Goal: Transaction & Acquisition: Purchase product/service

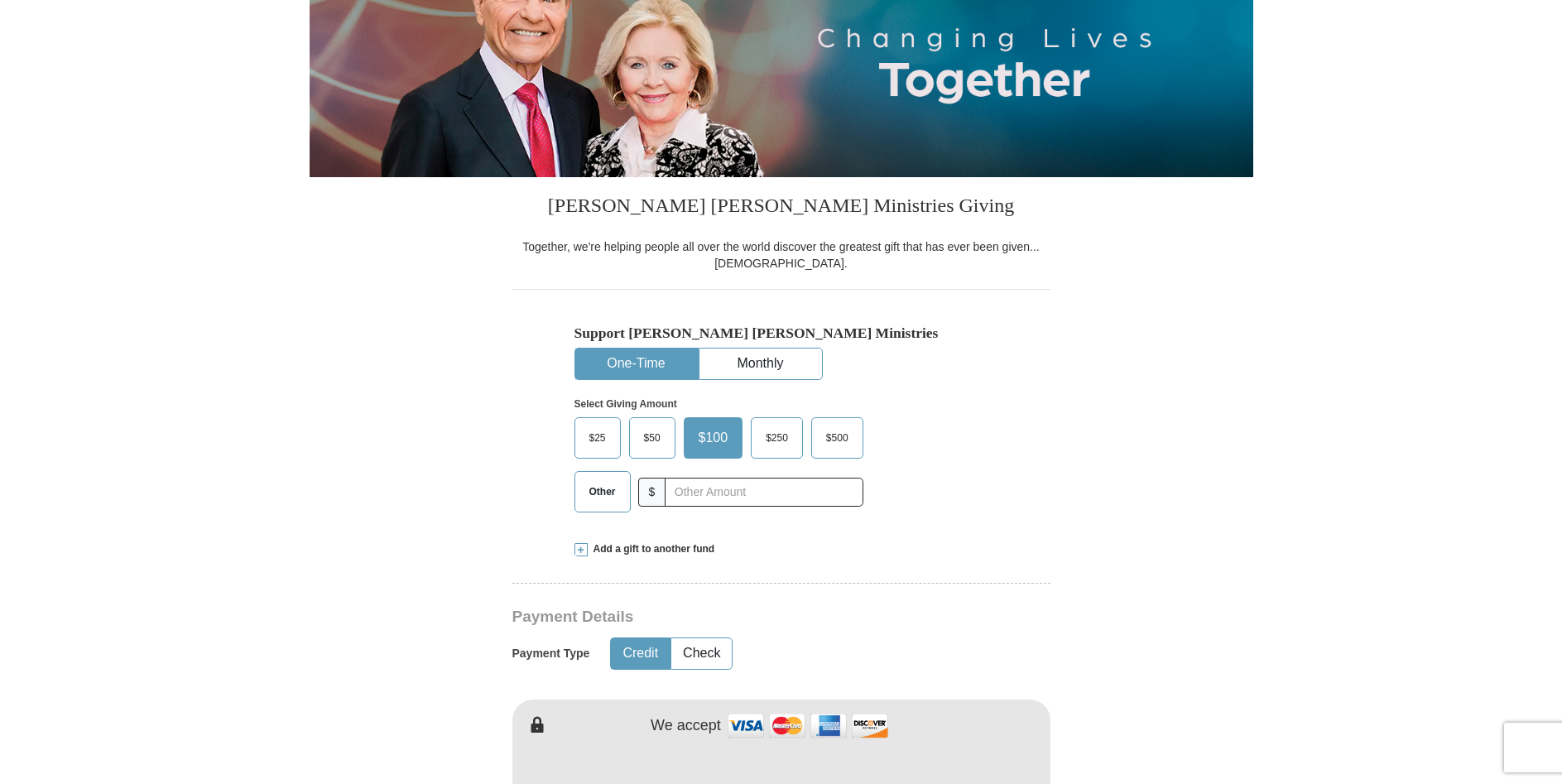
scroll to position [254, 0]
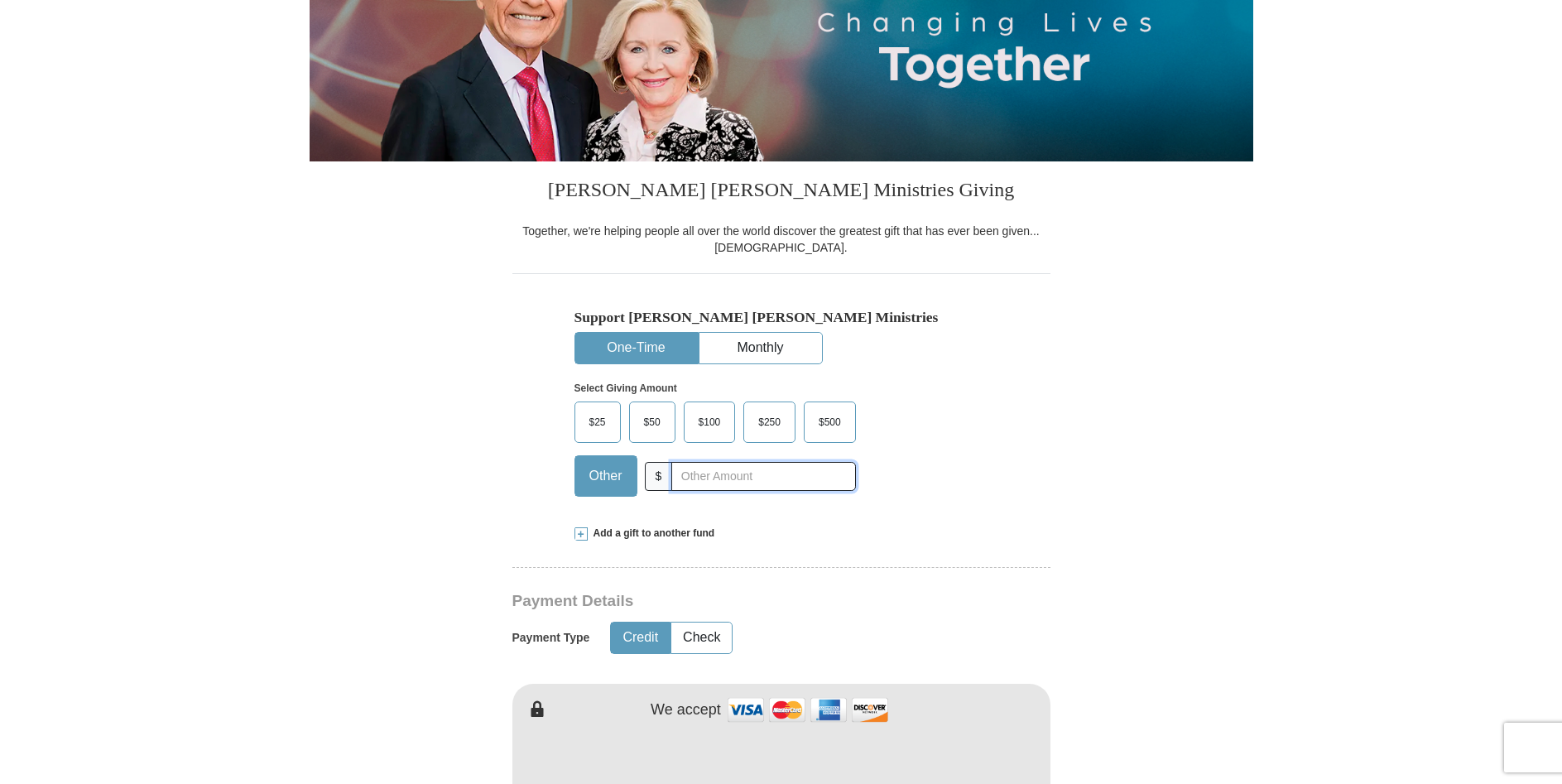
click at [698, 477] on input "text" at bounding box center [763, 477] width 184 height 29
click at [603, 424] on span "$25" at bounding box center [598, 422] width 33 height 25
click at [0, 0] on input "$25" at bounding box center [0, 0] width 0 height 0
click at [601, 419] on span "$25" at bounding box center [600, 422] width 39 height 25
click at [0, 0] on input "$25" at bounding box center [0, 0] width 0 height 0
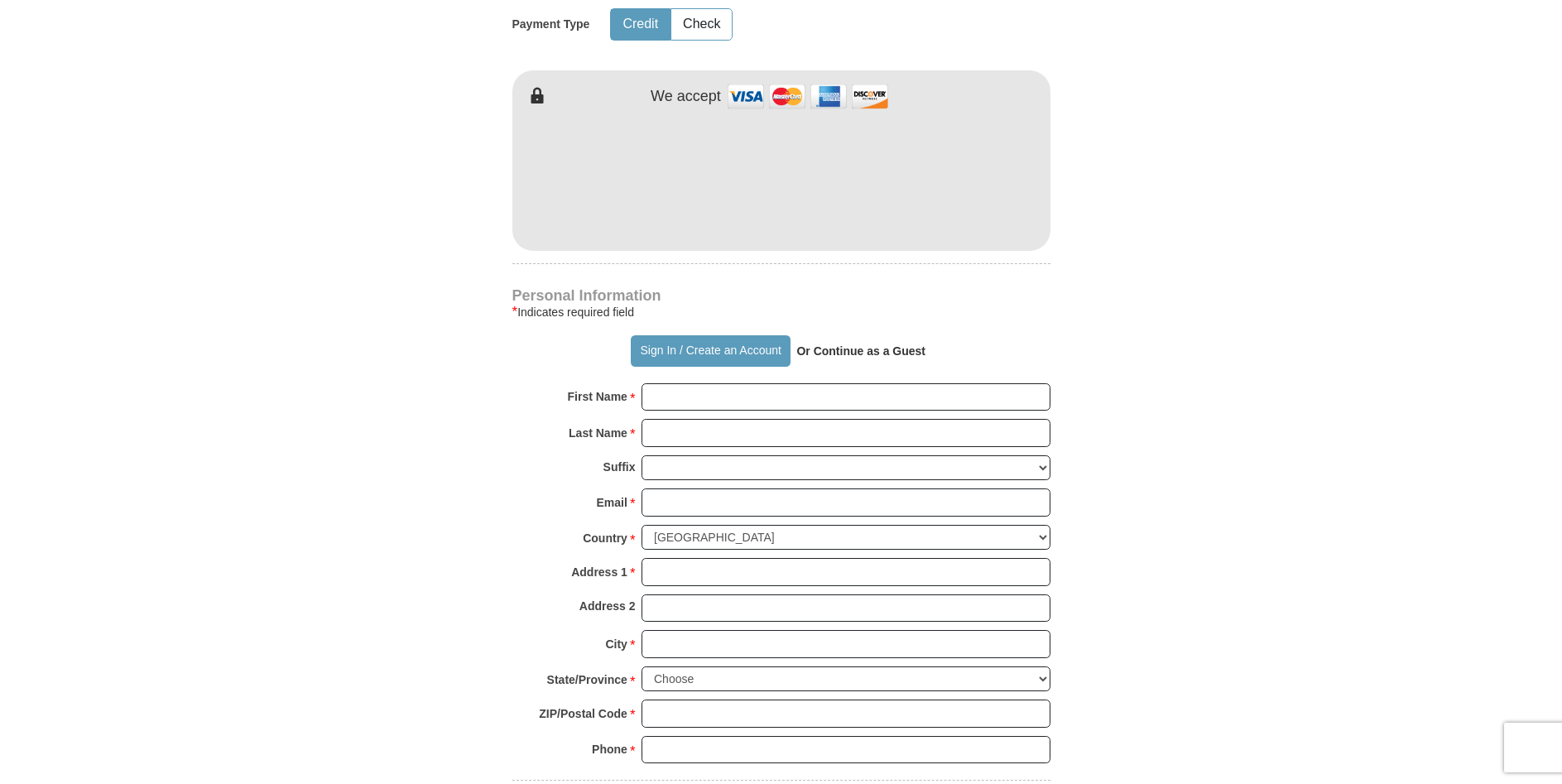
scroll to position [929, 0]
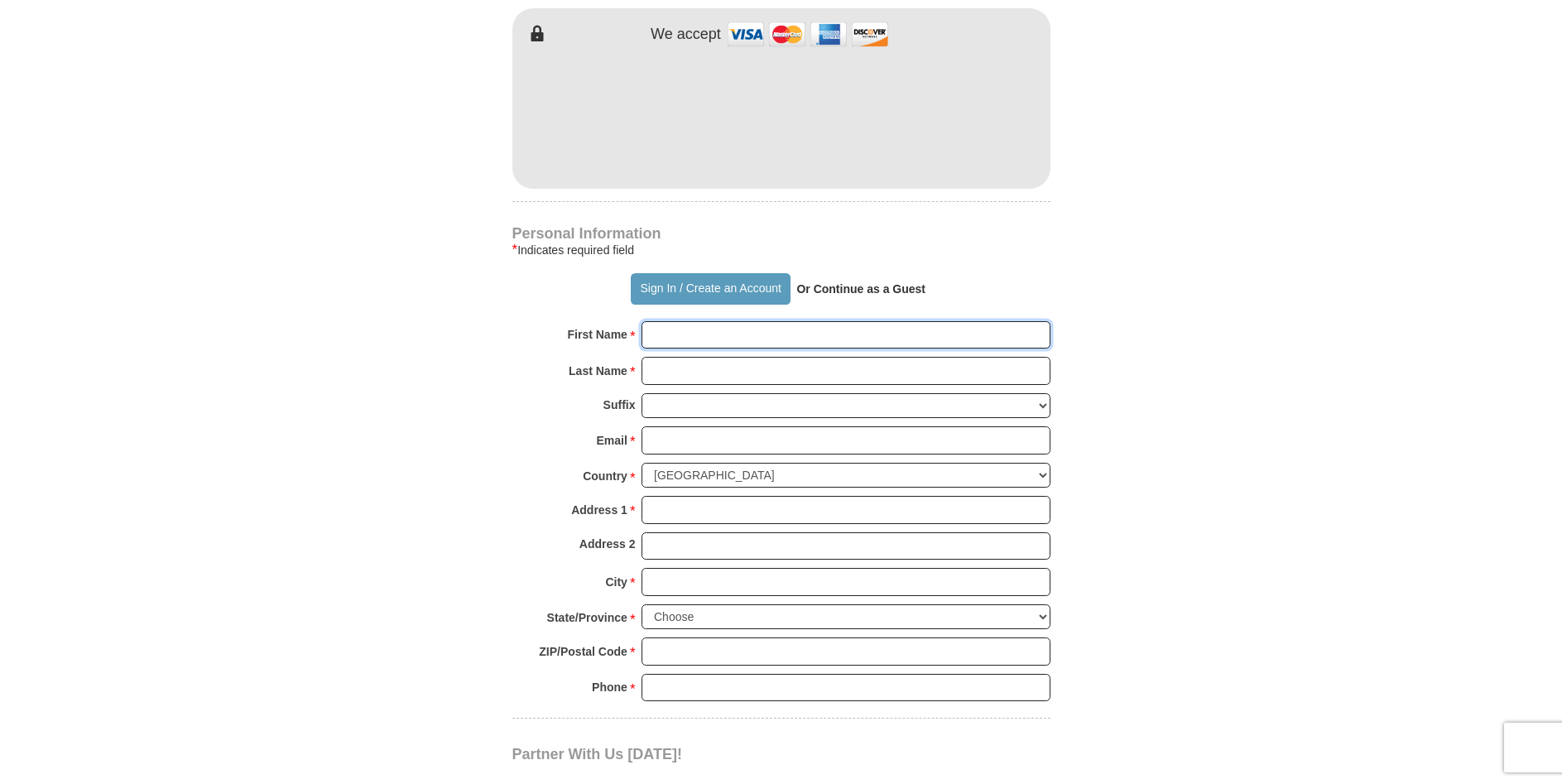
click at [759, 339] on input "First Name *" at bounding box center [846, 334] width 409 height 28
type input "Dara"
type input "Bell"
type input "****@[DOMAIN_NAME]"
type input "3003 113th"
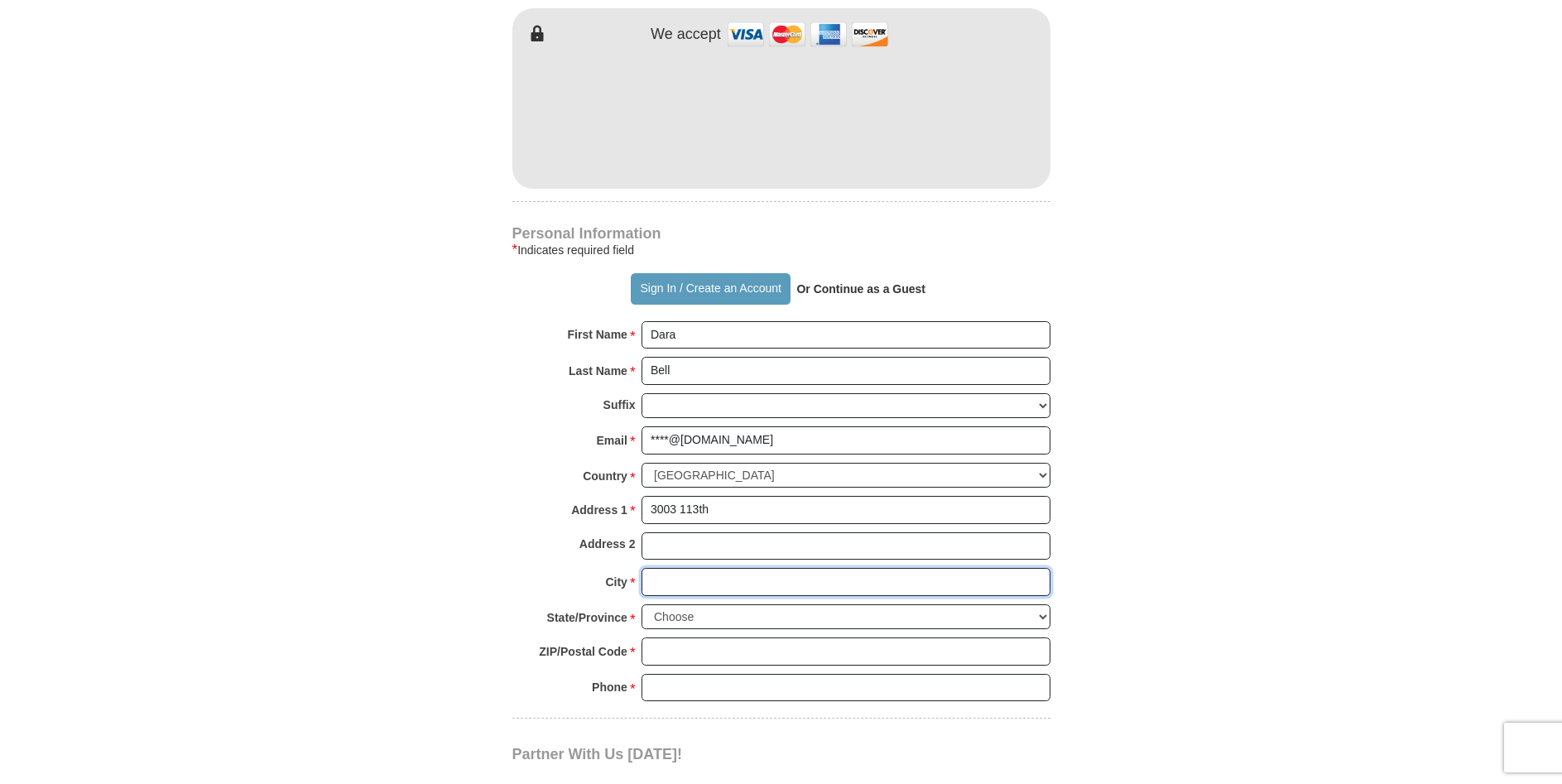
type input "Lubbock"
select select "[GEOGRAPHIC_DATA]"
type input "79423"
type input "8068537668"
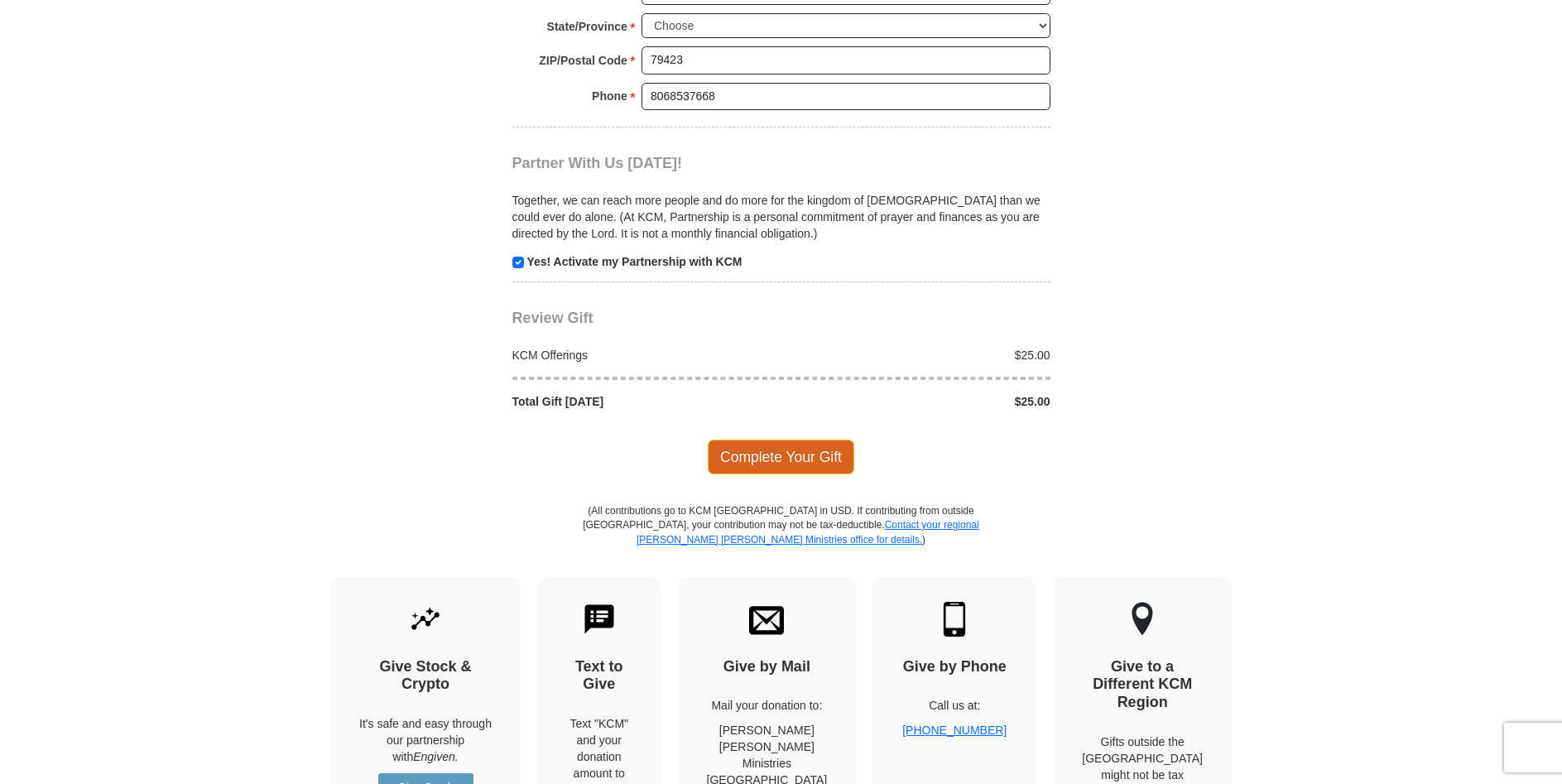
scroll to position [1523, 0]
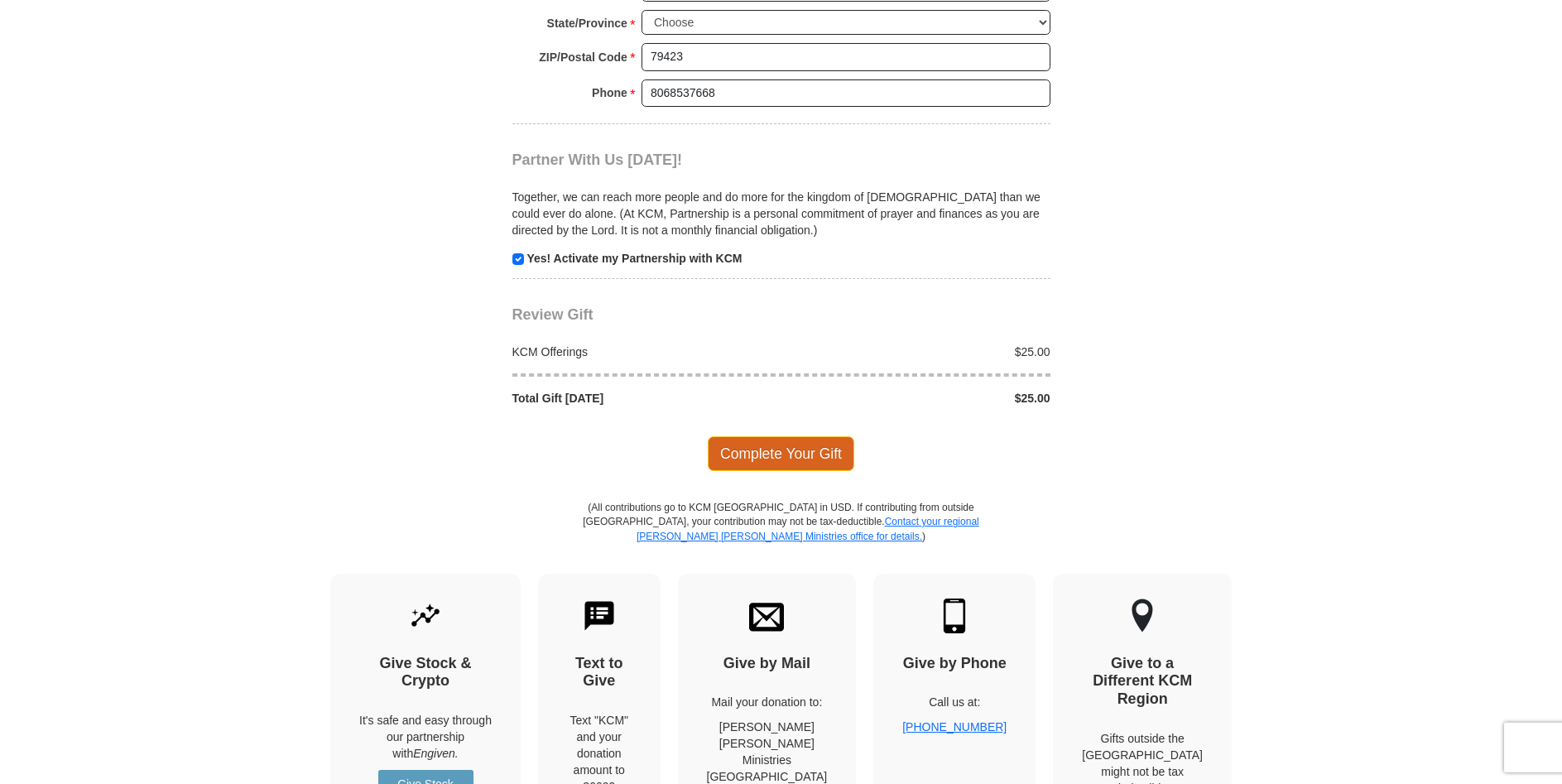
click at [812, 457] on span "Complete Your Gift" at bounding box center [781, 453] width 147 height 35
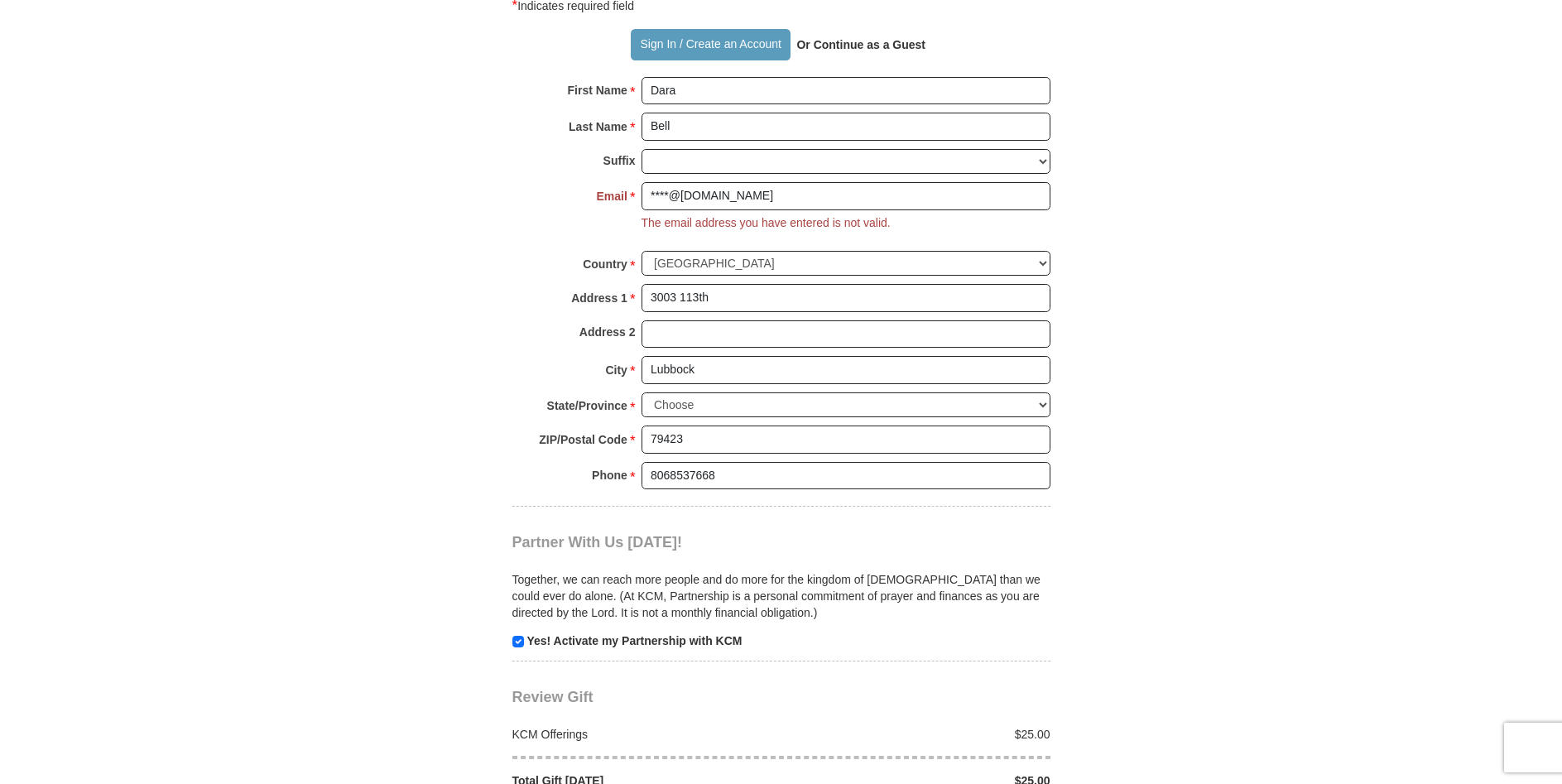
scroll to position [1004, 0]
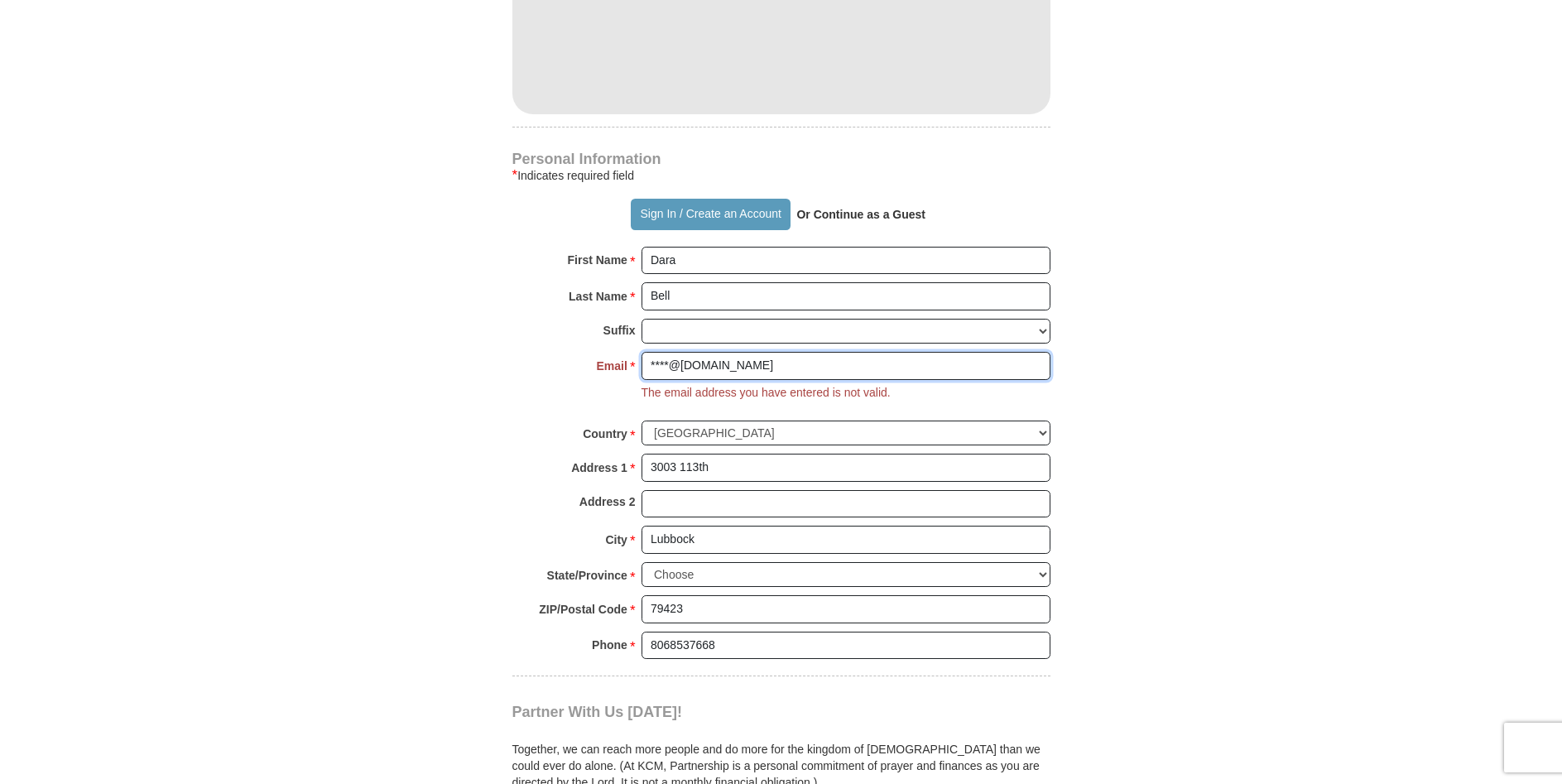
drag, startPoint x: 756, startPoint y: 360, endPoint x: 626, endPoint y: 364, distance: 130.1
click at [642, 364] on input "****@[DOMAIN_NAME]" at bounding box center [846, 366] width 409 height 28
type input "[EMAIL_ADDRESS][DOMAIN_NAME]"
click at [1128, 538] on form "Already have an account? Sign in for faster giving. Don't have an account? Crea…" at bounding box center [781, 94] width 944 height 2063
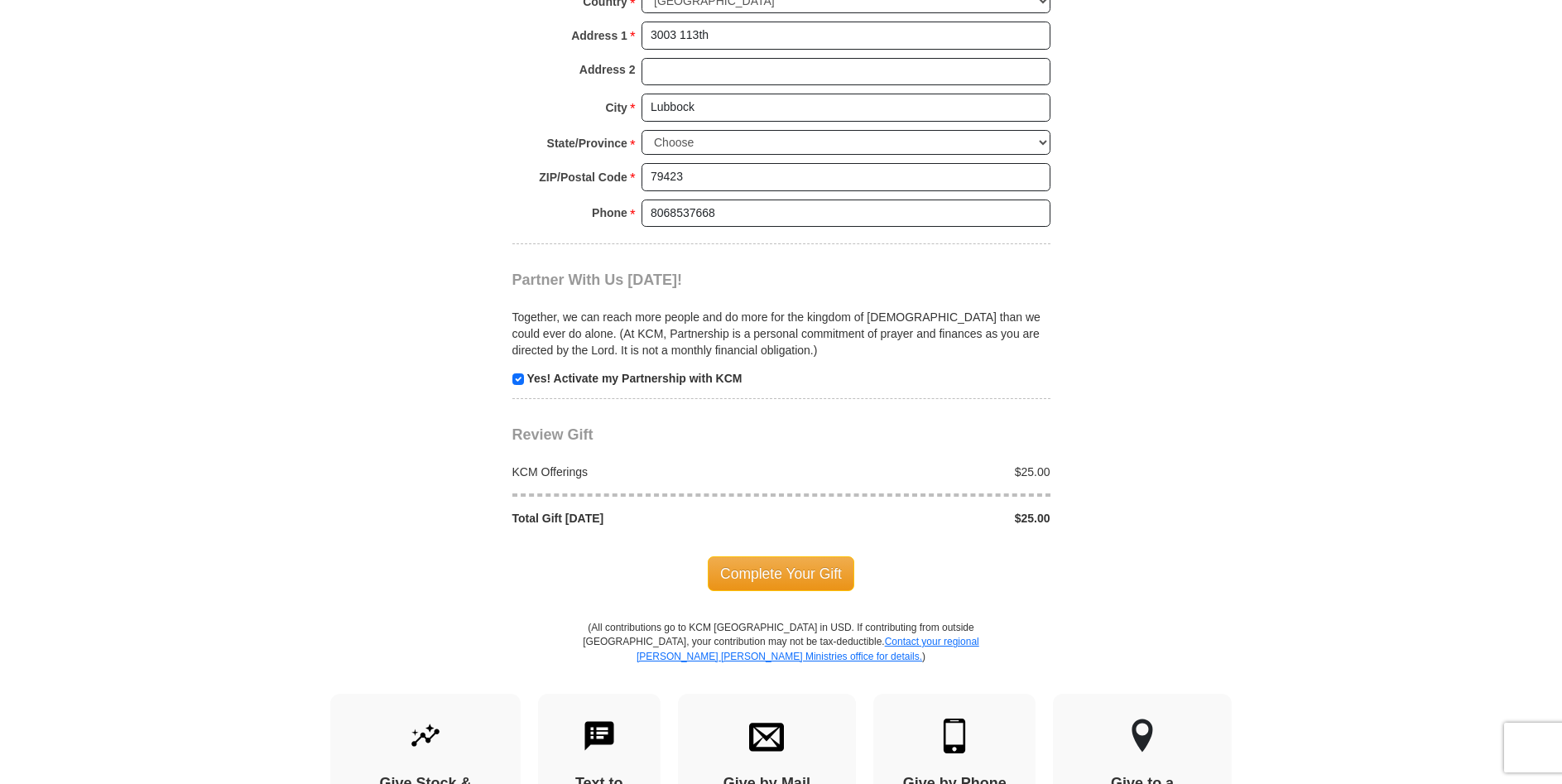
scroll to position [1510, 0]
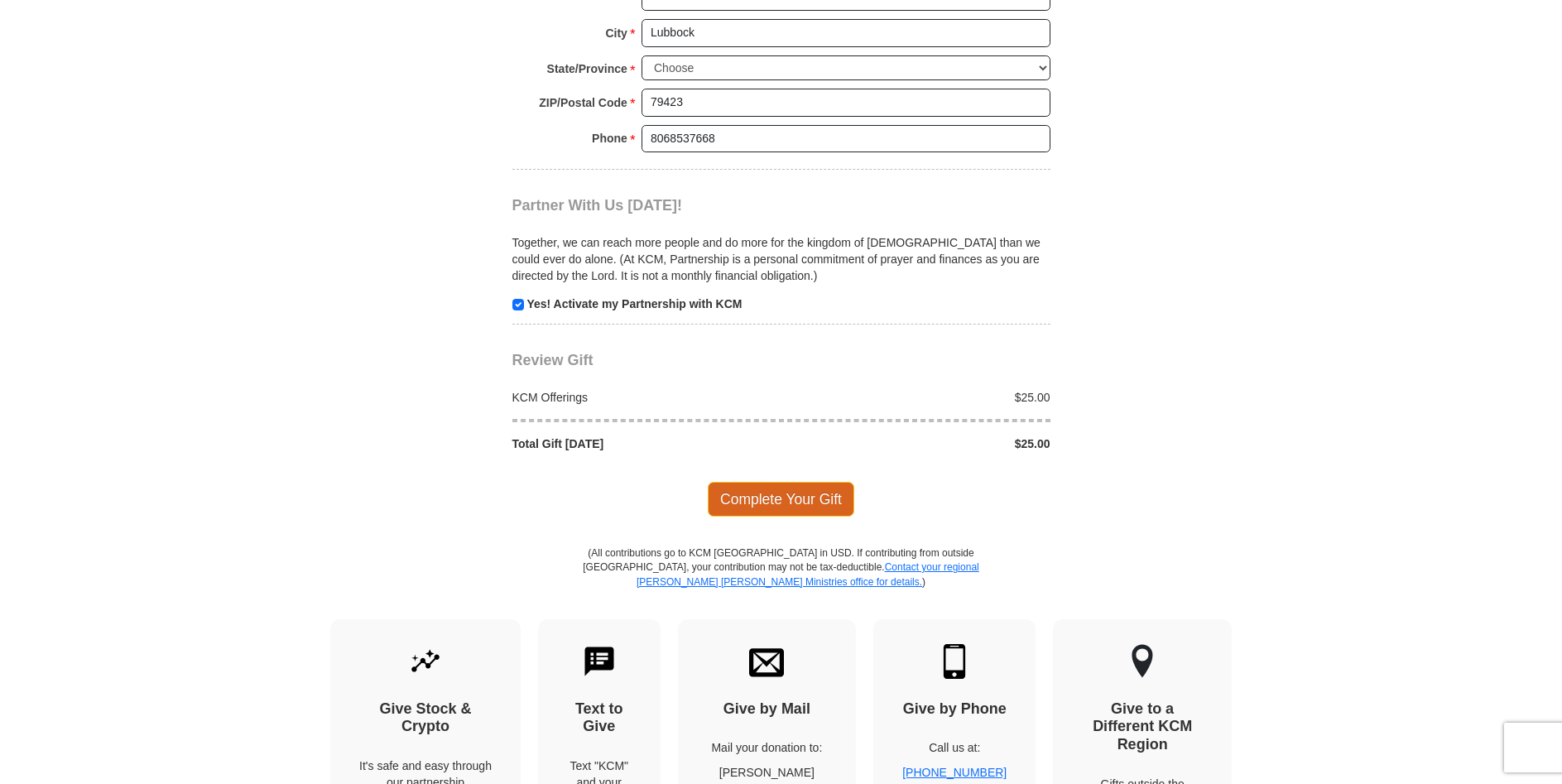
click at [795, 496] on span "Complete Your Gift" at bounding box center [781, 499] width 147 height 35
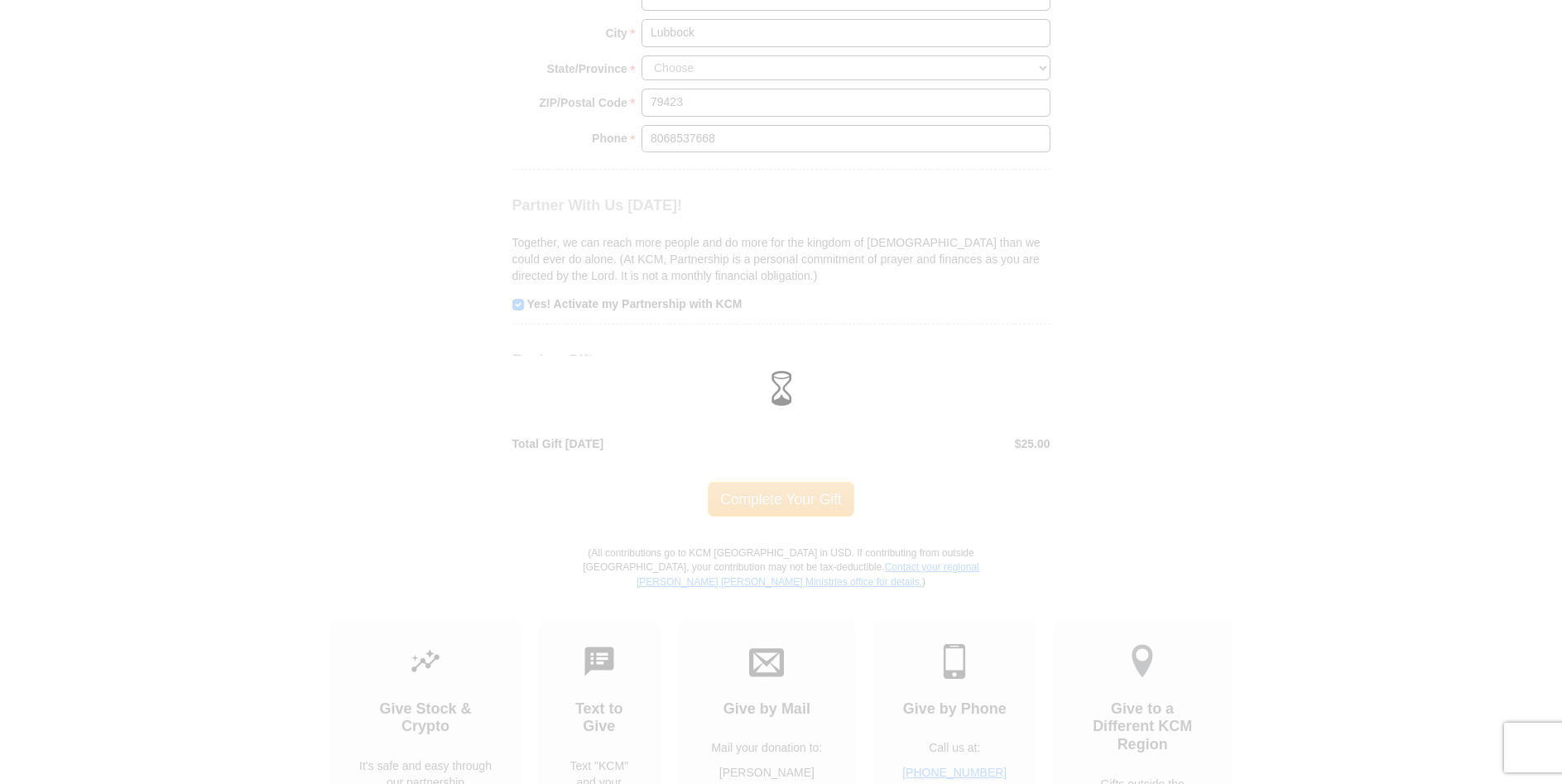
scroll to position [1478, 0]
